Goal: Task Accomplishment & Management: Use online tool/utility

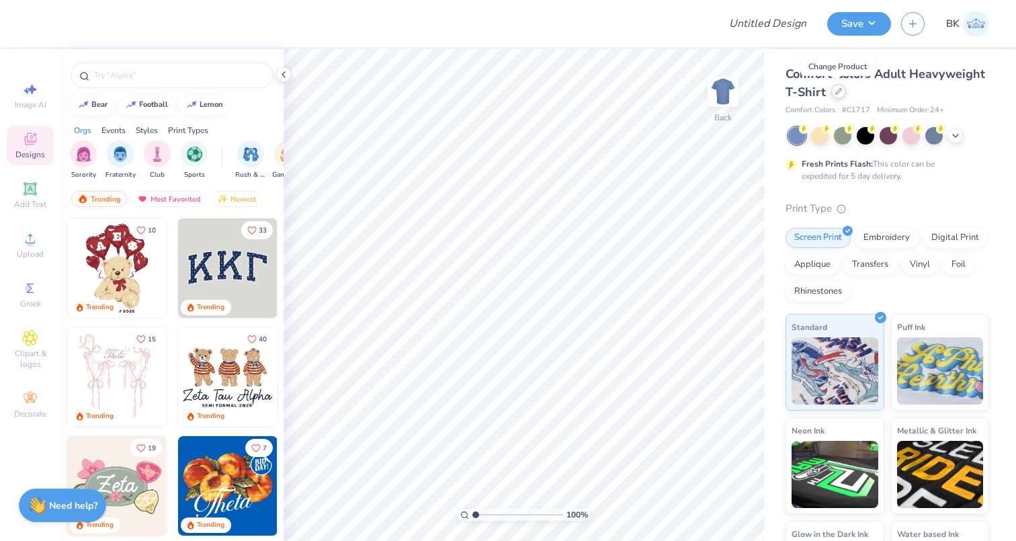
click at [835, 91] on icon at bounding box center [838, 91] width 7 height 7
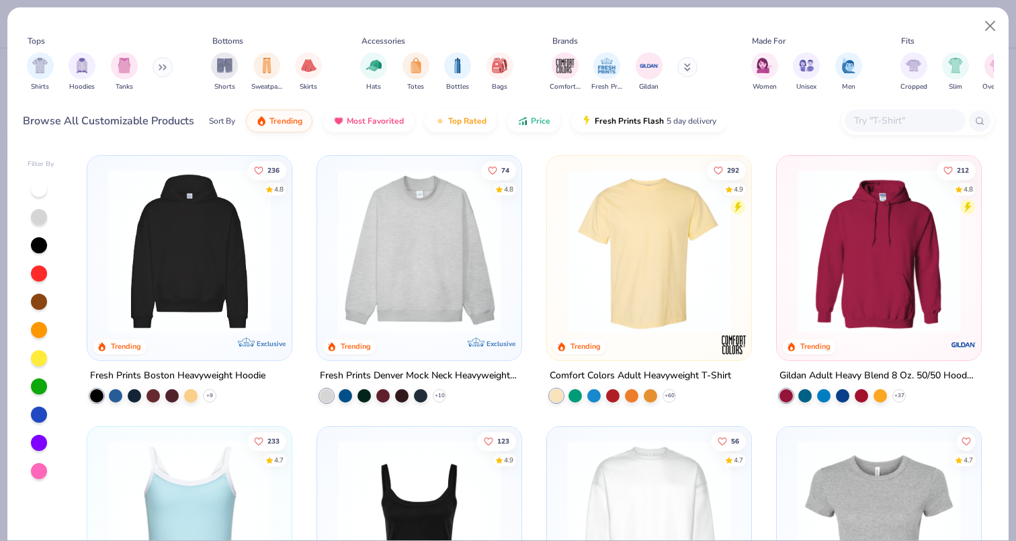
click at [426, 272] on img at bounding box center [419, 251] width 177 height 164
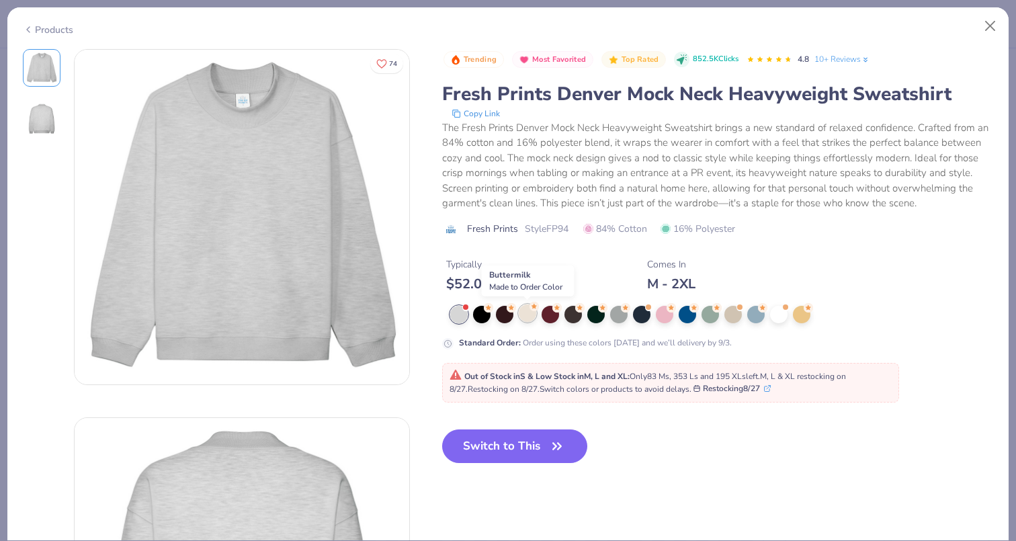
click at [529, 317] on div at bounding box center [527, 312] width 17 height 17
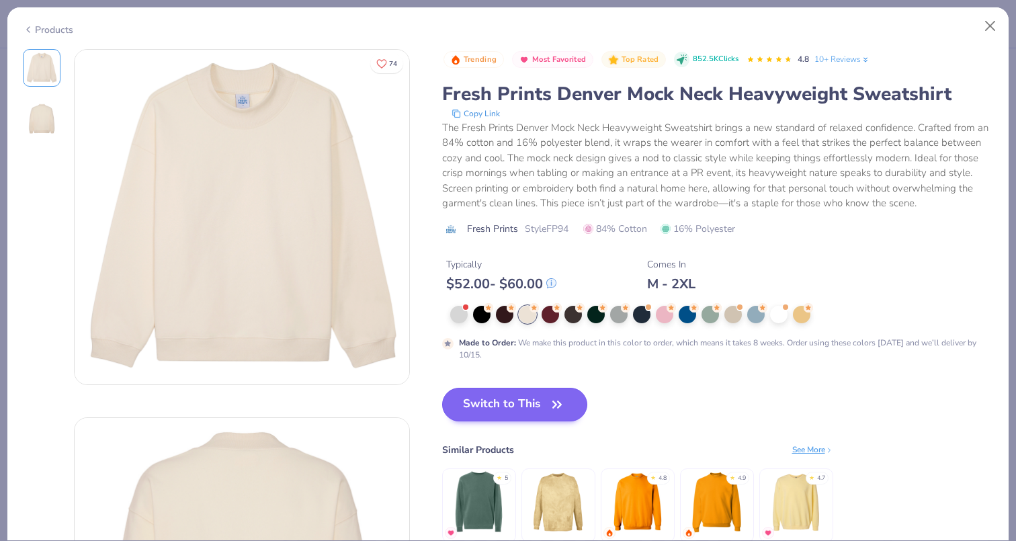
click at [515, 403] on button "Switch to This" at bounding box center [515, 405] width 146 height 34
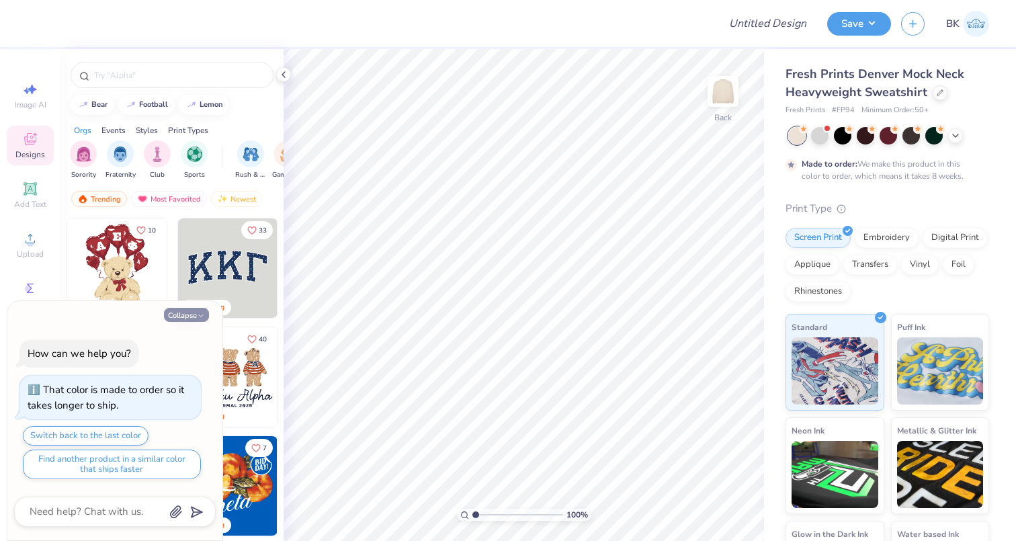
click at [189, 316] on button "Collapse" at bounding box center [186, 315] width 45 height 14
type textarea "x"
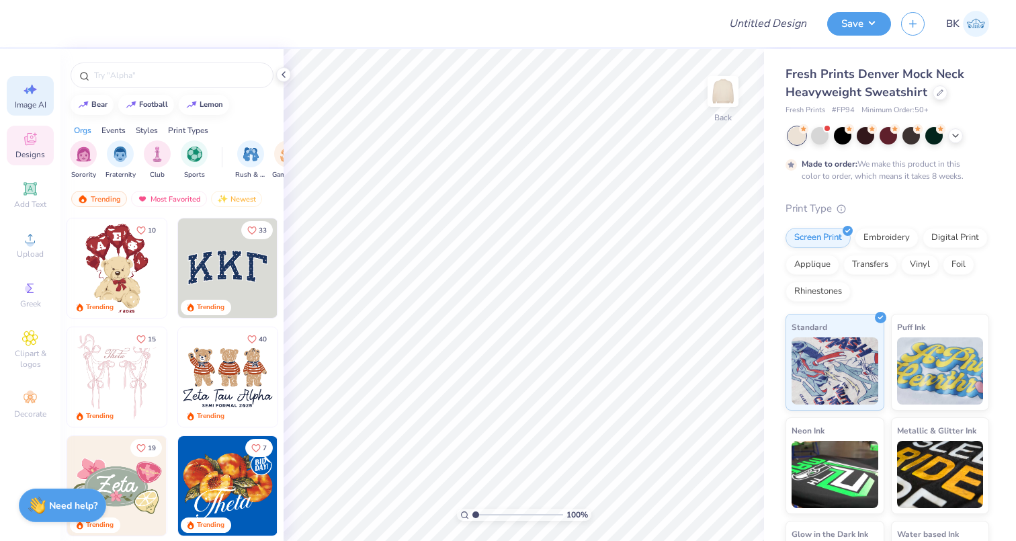
click at [25, 104] on span "Image AI" at bounding box center [31, 104] width 32 height 11
select select "4"
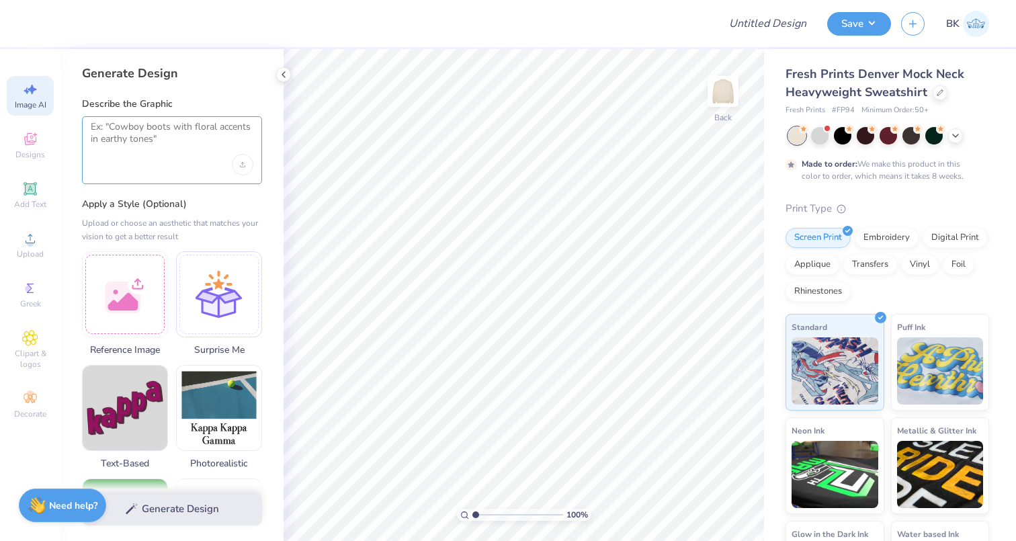
click at [122, 136] on textarea at bounding box center [172, 138] width 163 height 34
type textarea "C"
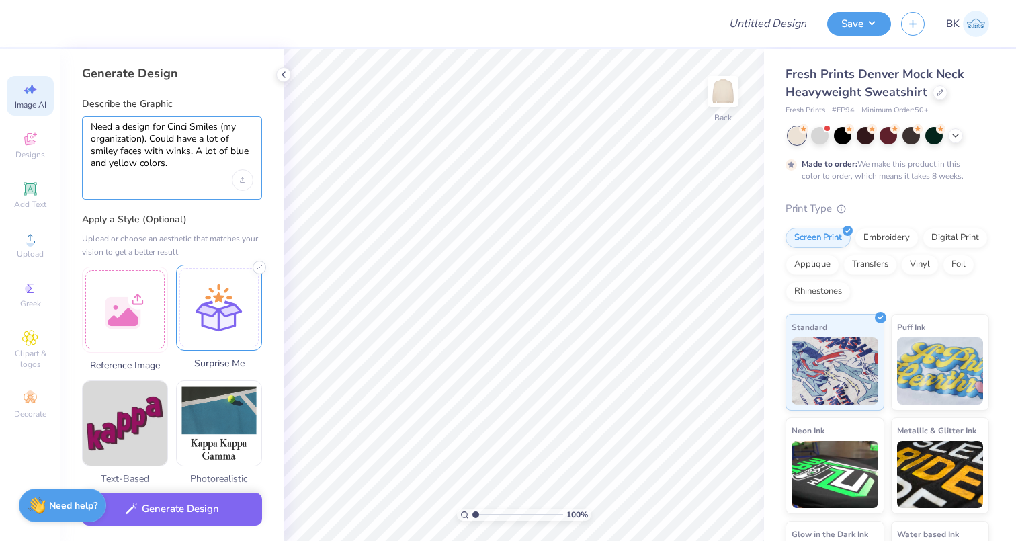
type textarea "Need a design for Cinci Smiles (my organization). Could have a lot of smiley fa…"
click at [210, 300] on div at bounding box center [219, 308] width 86 height 86
click at [181, 506] on button "Generate Design" at bounding box center [172, 505] width 180 height 33
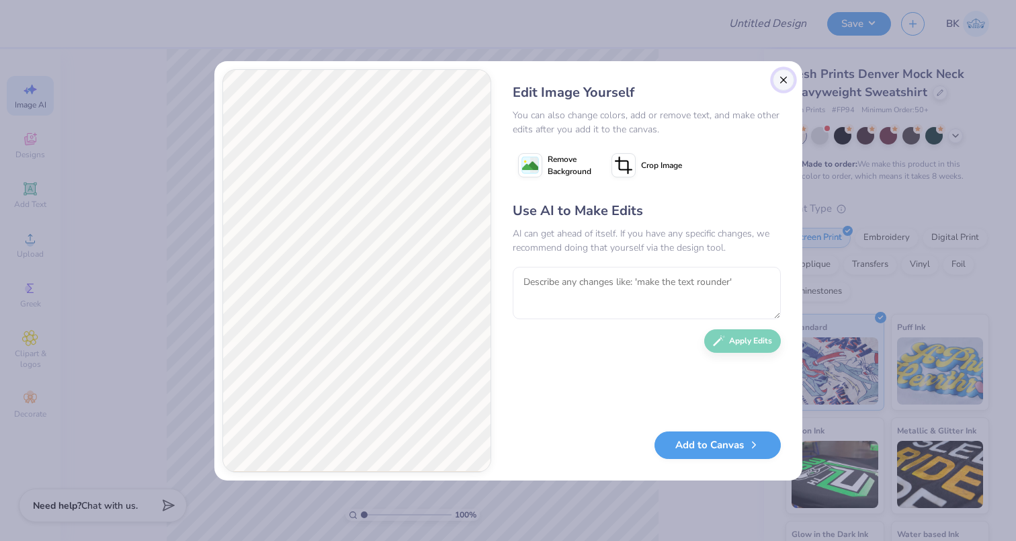
click at [780, 80] on button "Close" at bounding box center [784, 80] width 22 height 22
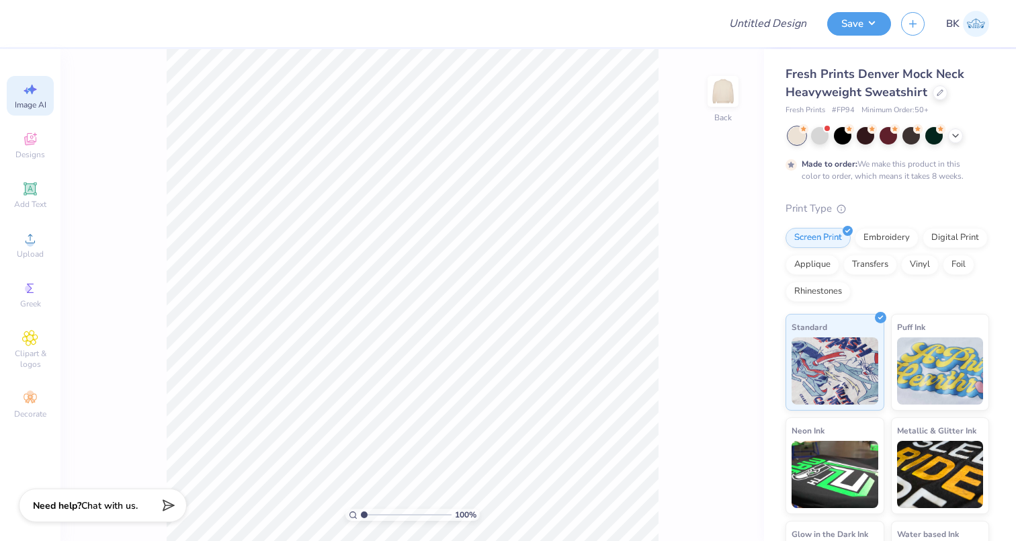
scroll to position [0, 30]
click at [31, 145] on icon at bounding box center [30, 139] width 16 height 16
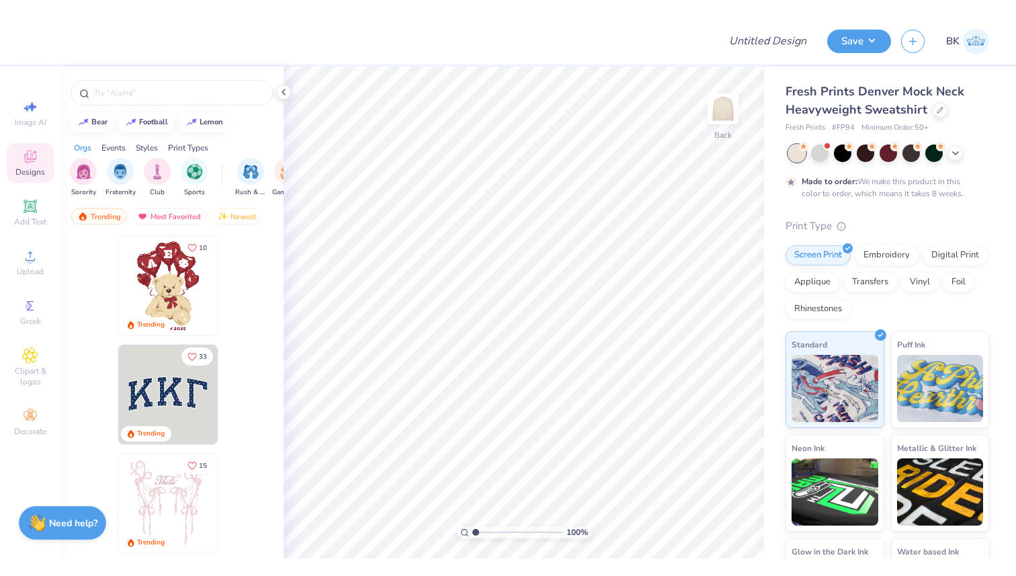
scroll to position [0, 0]
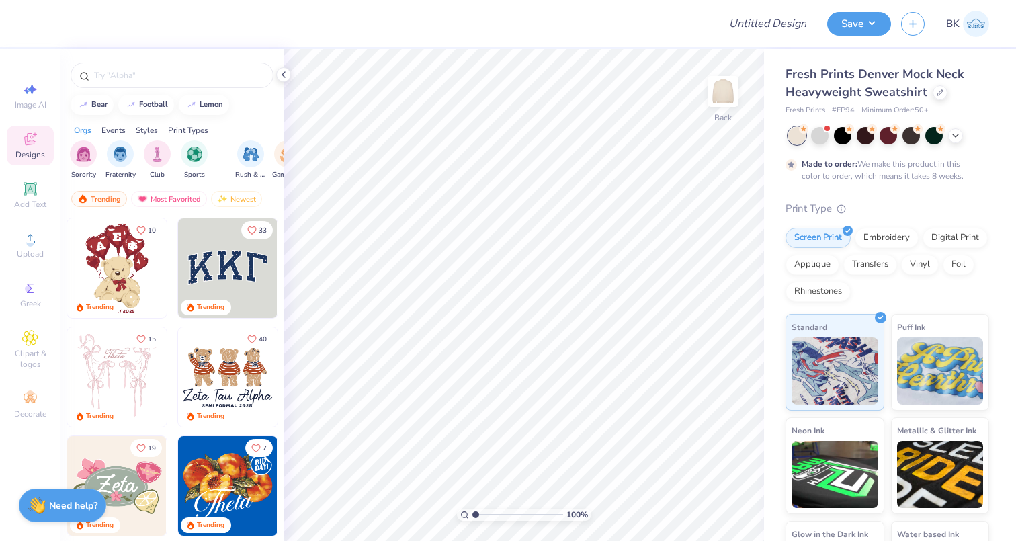
click at [225, 261] on img at bounding box center [227, 267] width 99 height 99
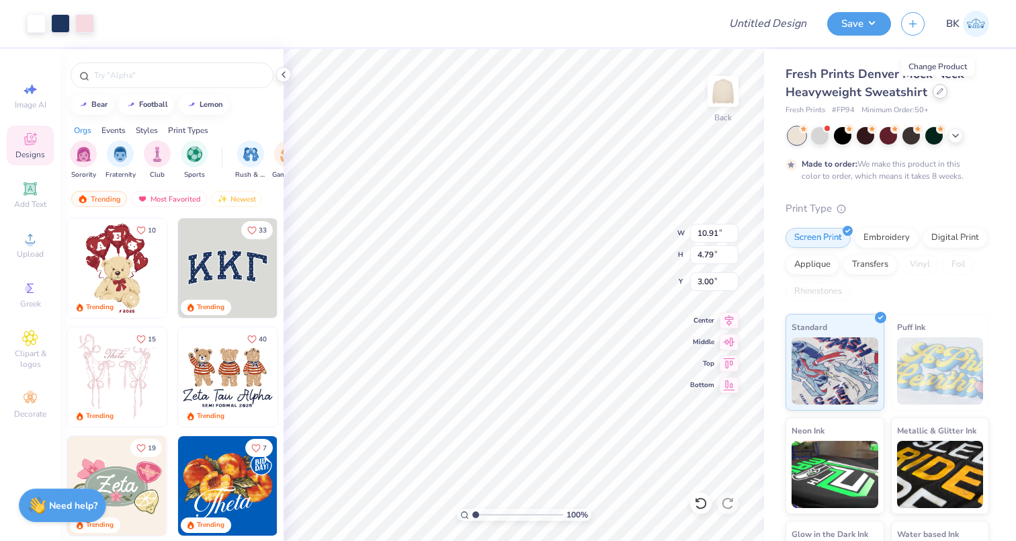
click at [937, 93] on icon at bounding box center [940, 91] width 7 height 7
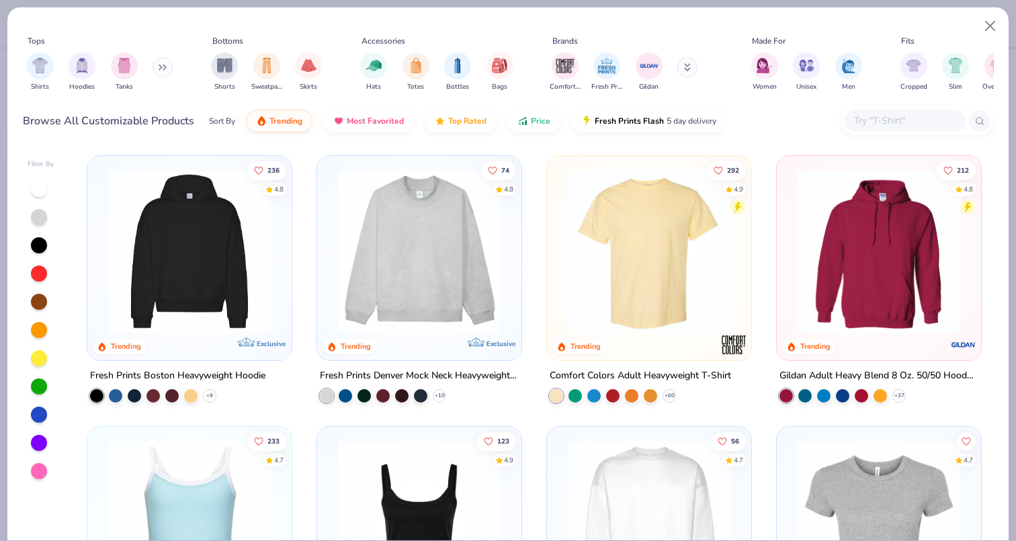
click at [658, 240] on img at bounding box center [648, 251] width 177 height 164
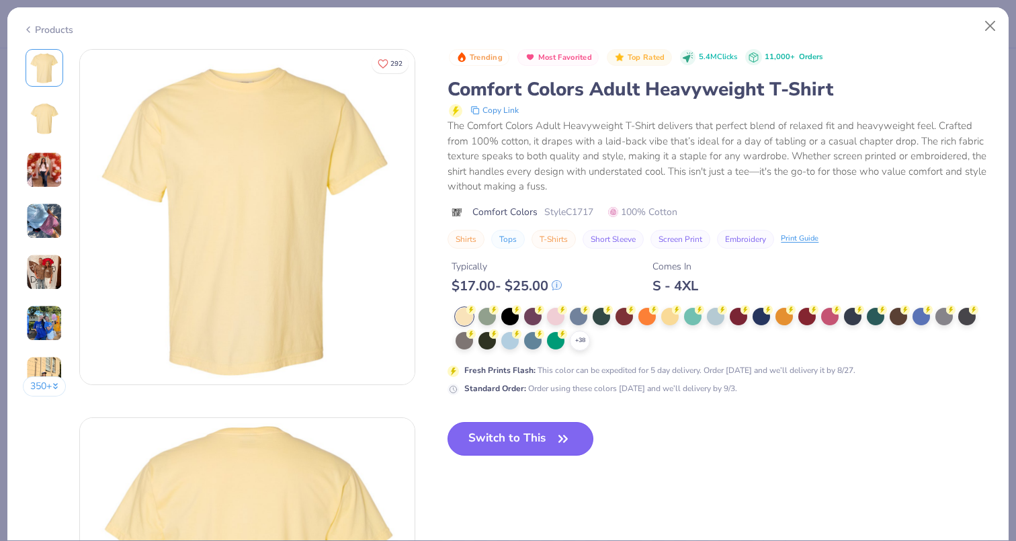
click at [512, 434] on button "Switch to This" at bounding box center [521, 439] width 146 height 34
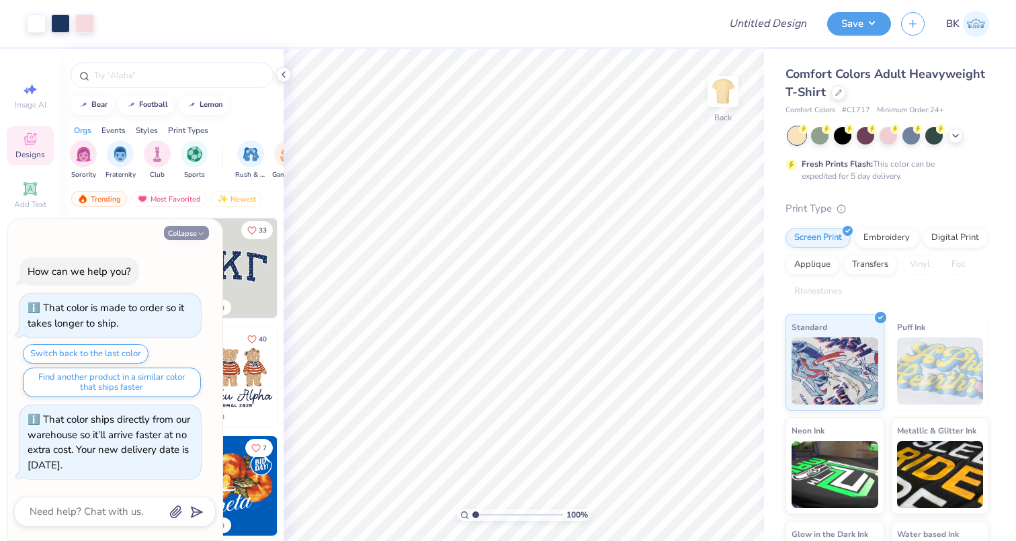
click at [185, 234] on button "Collapse" at bounding box center [186, 233] width 45 height 14
type textarea "x"
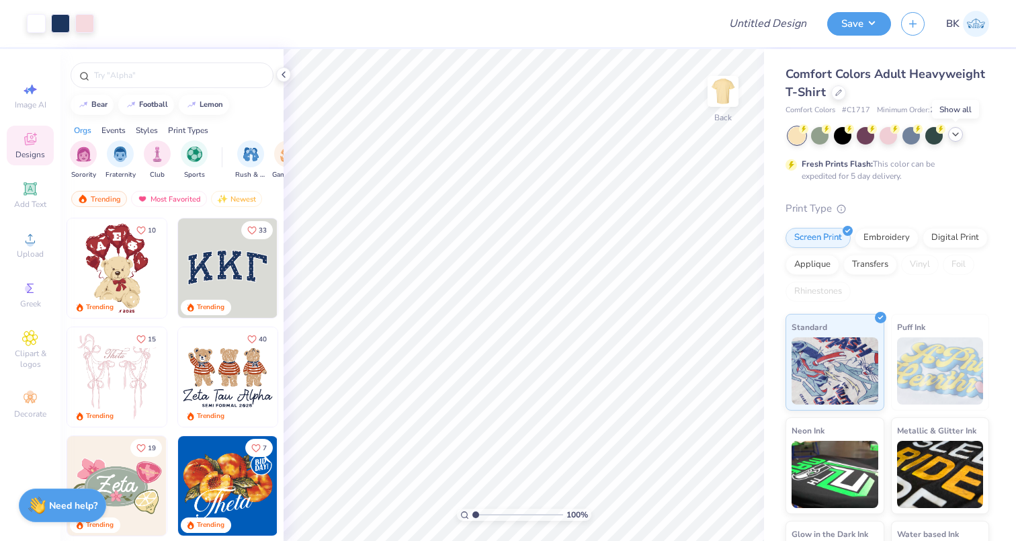
click at [960, 134] on icon at bounding box center [955, 134] width 11 height 11
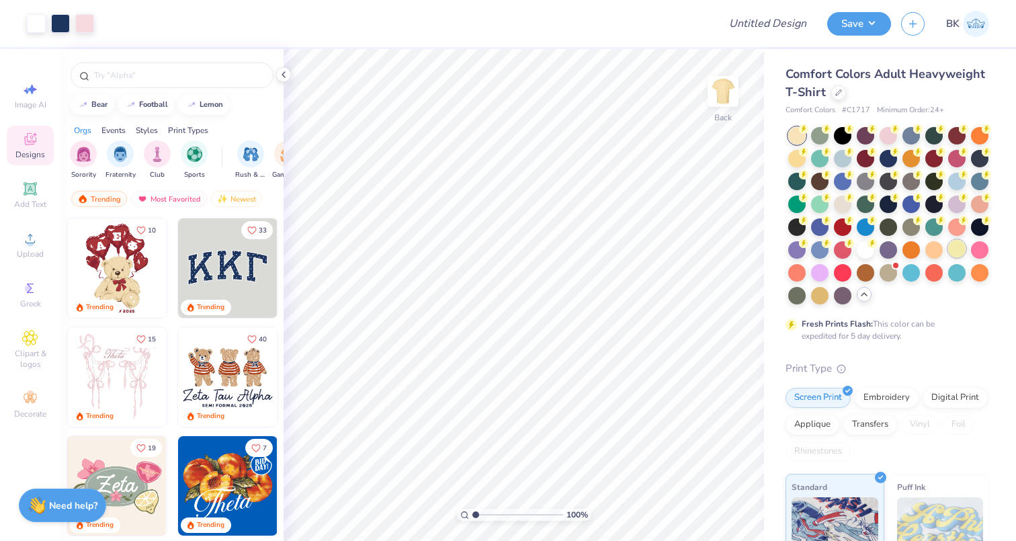
click at [956, 249] on div at bounding box center [956, 248] width 17 height 17
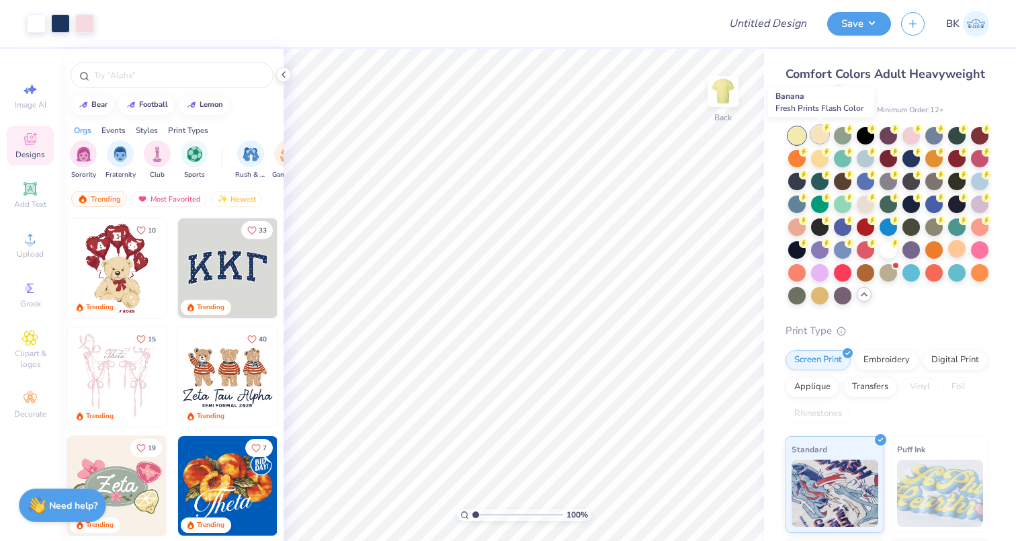
click at [822, 136] on div at bounding box center [819, 134] width 17 height 17
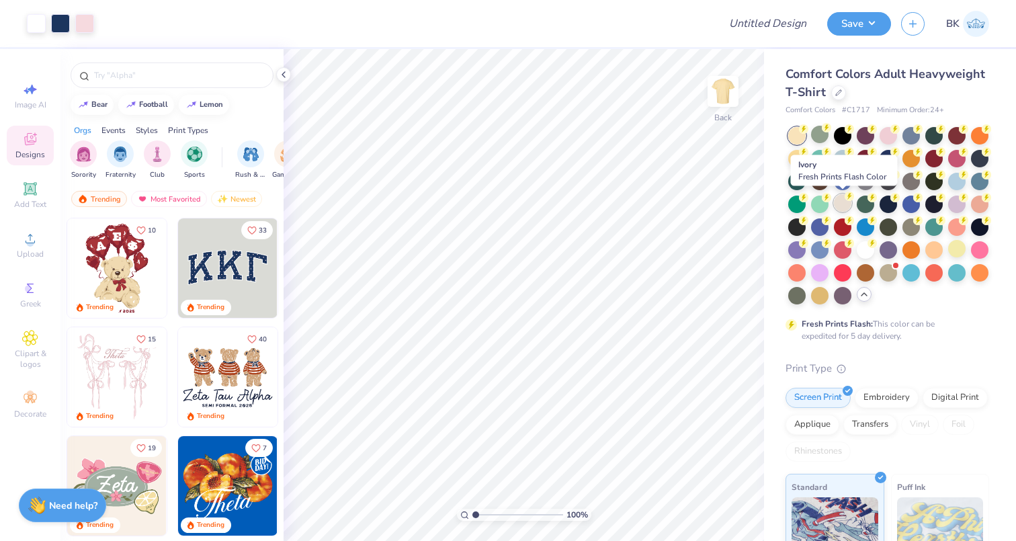
click at [844, 209] on div at bounding box center [842, 202] width 17 height 17
